Goal: Task Accomplishment & Management: Manage account settings

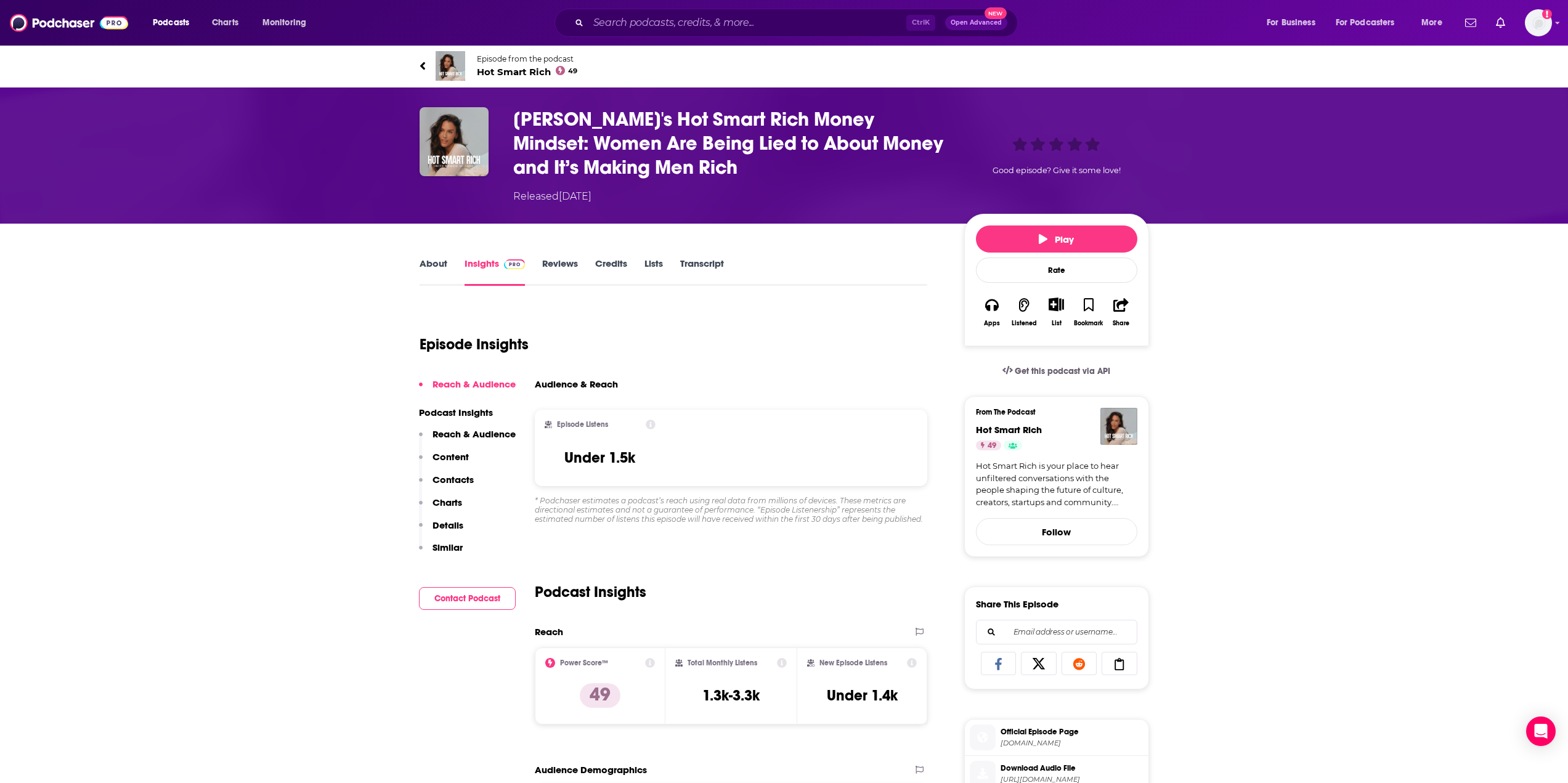
click at [426, 65] on link "Episode from the podcast Hot Smart Rich 49" at bounding box center [784, 65] width 729 height 29
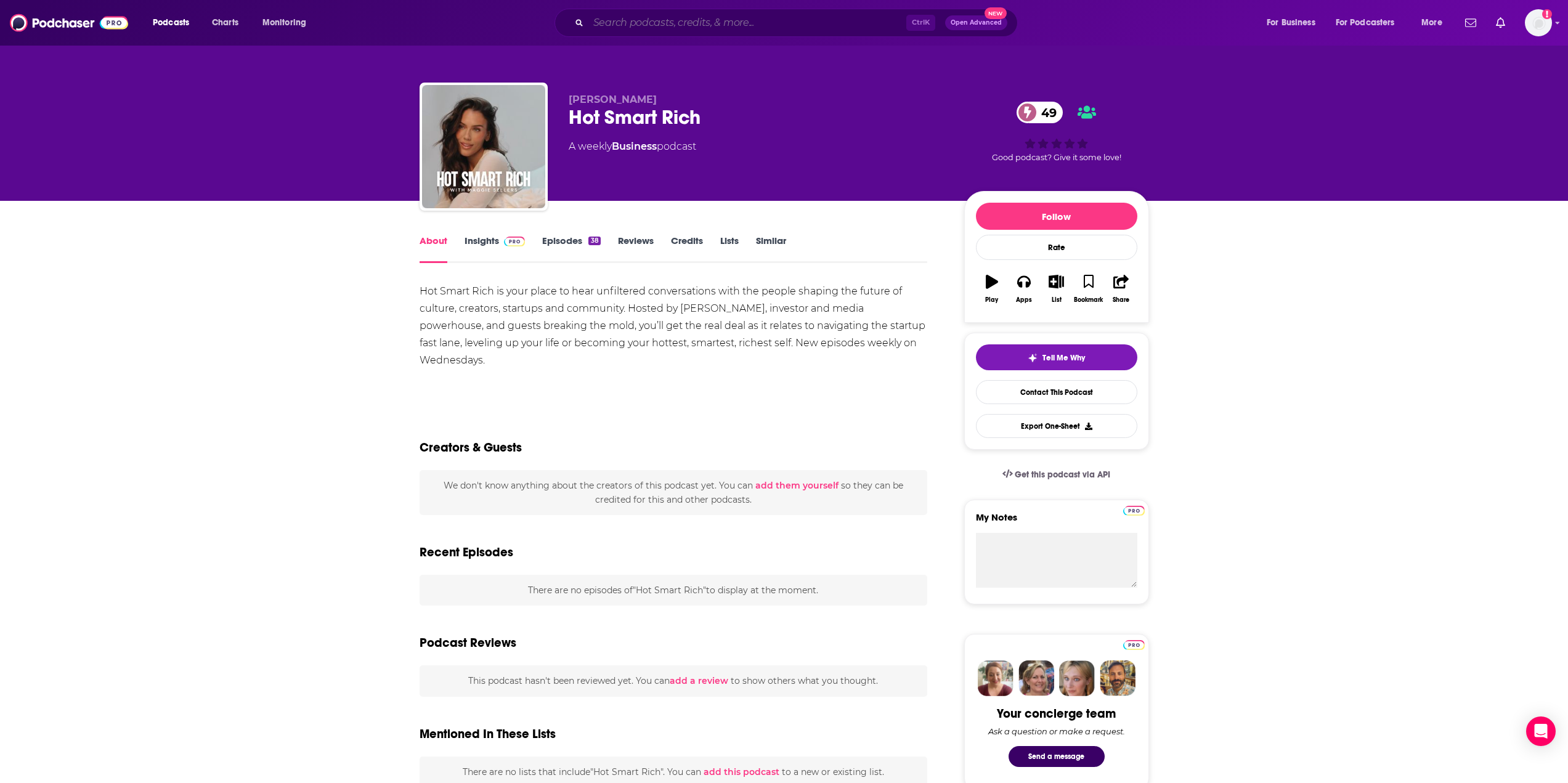
click at [663, 19] on input "Search podcasts, credits, & more..." at bounding box center [747, 22] width 318 height 20
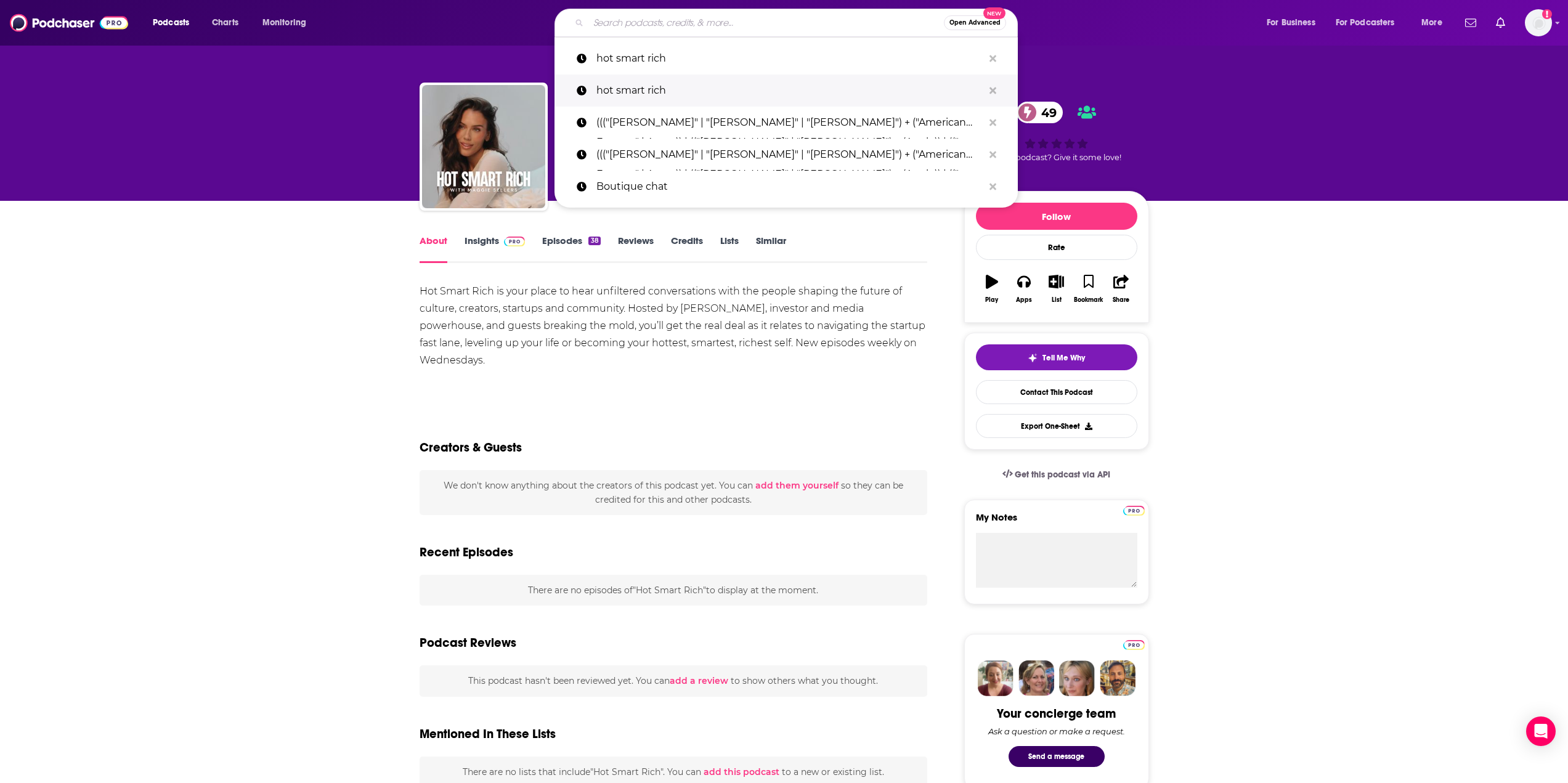
click at [629, 89] on p "hot smart rich" at bounding box center [790, 90] width 387 height 32
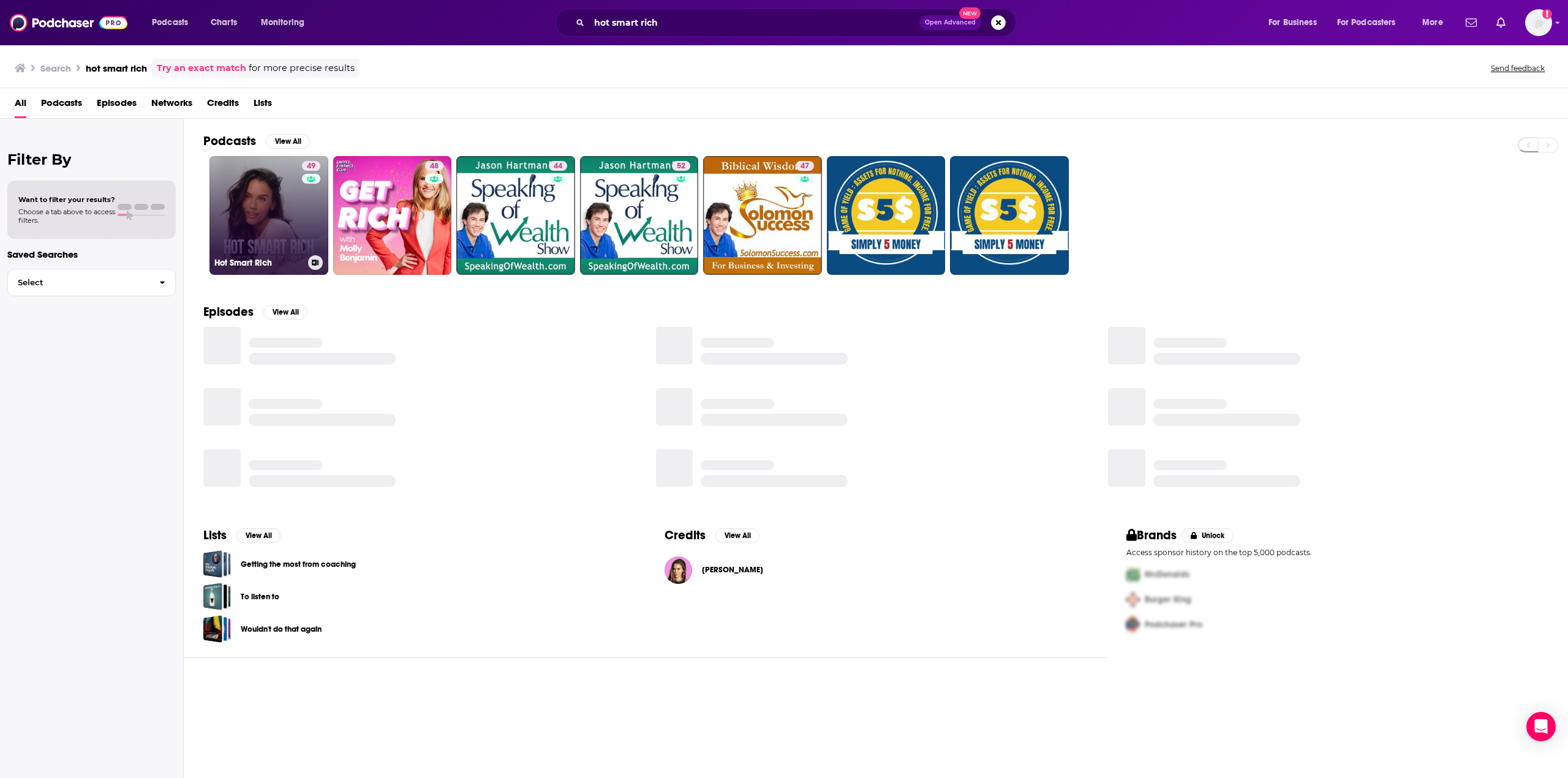
click at [295, 216] on link "49 Hot Smart Rich" at bounding box center [269, 216] width 119 height 118
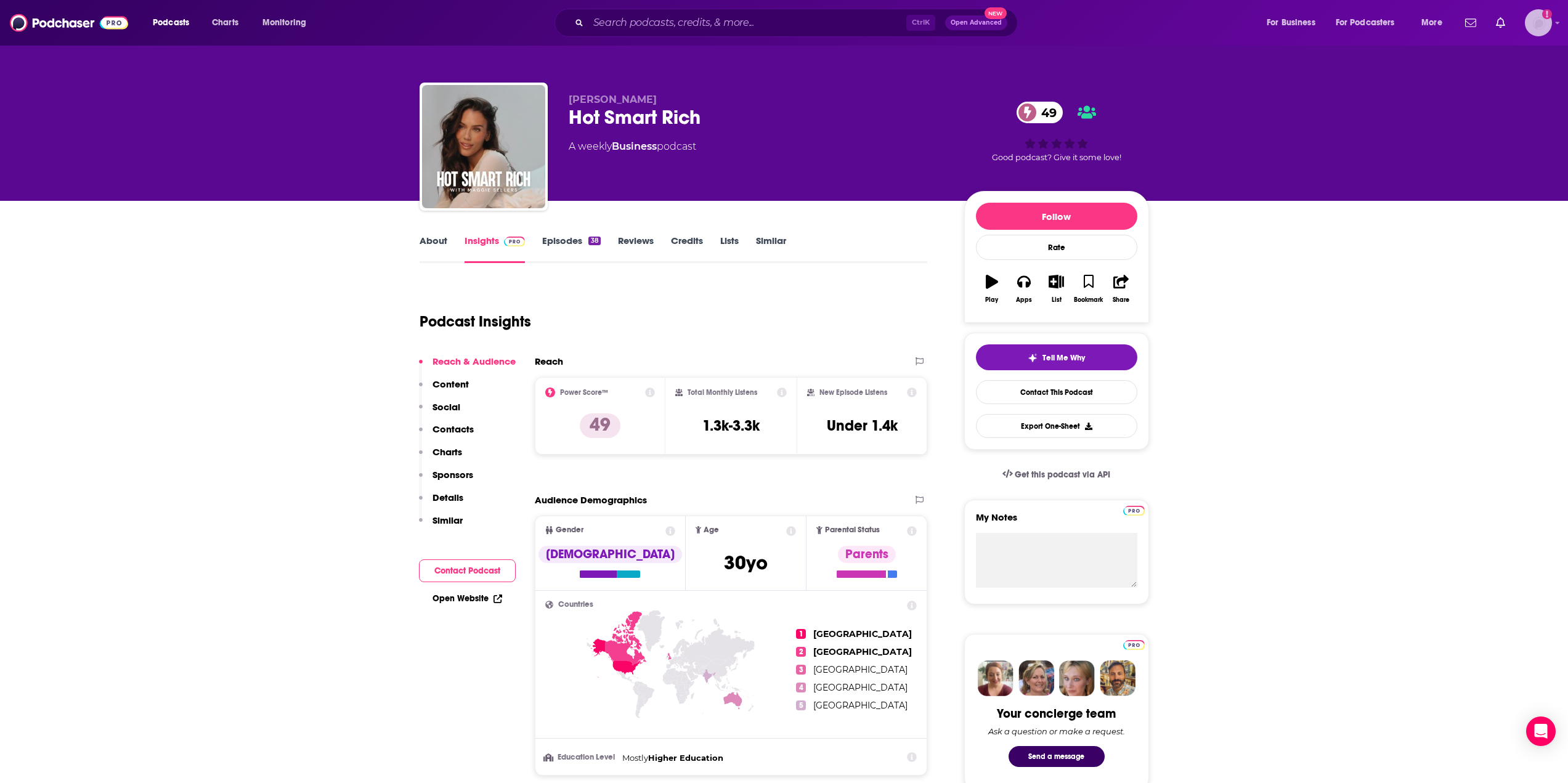
click at [1535, 26] on img "Logged in as mcastricone" at bounding box center [1539, 22] width 27 height 27
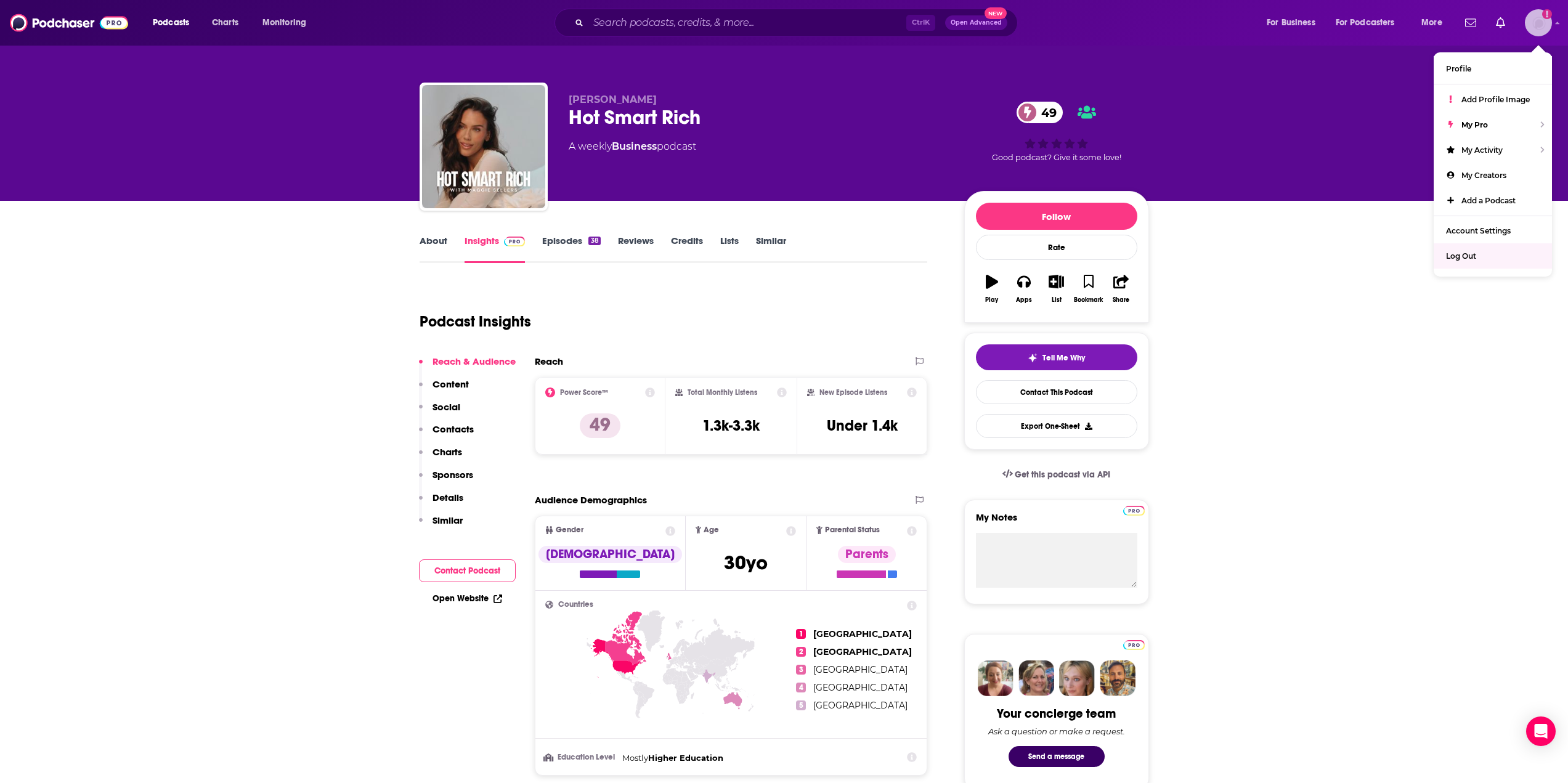
click at [1461, 259] on span "Log Out" at bounding box center [1461, 255] width 30 height 9
